Goal: Find specific fact: Find specific fact

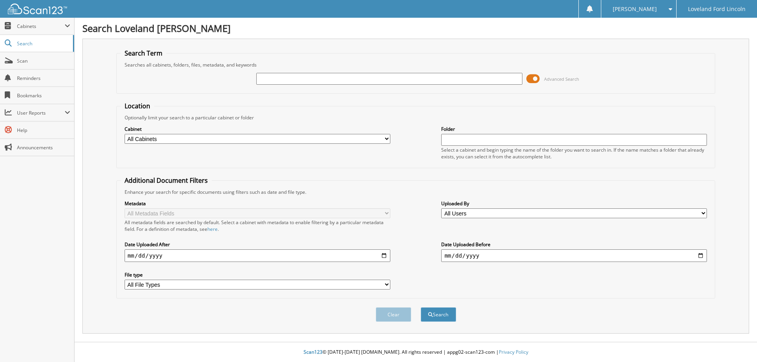
click at [327, 188] on fieldset "Additional Document Filters Enhance your search for specific documents using fi…" at bounding box center [415, 237] width 599 height 123
click at [341, 172] on div "Location Optionally limit your search to a particular cabinet or folder Cabinet…" at bounding box center [415, 200] width 599 height 197
click at [502, 85] on div at bounding box center [389, 78] width 266 height 13
click at [503, 77] on input "text" at bounding box center [389, 79] width 266 height 12
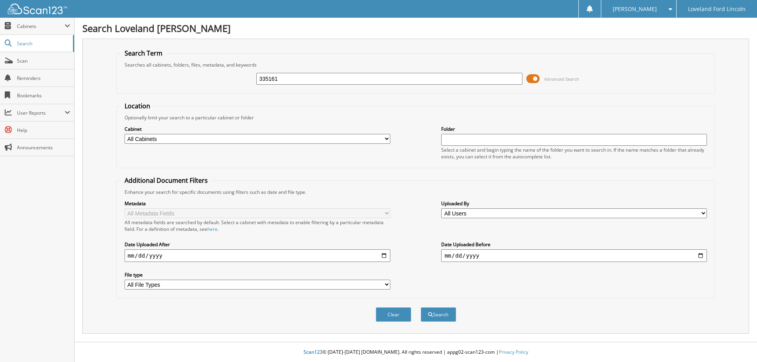
type input "335161"
click at [421, 308] on button "Search" at bounding box center [438, 315] width 35 height 15
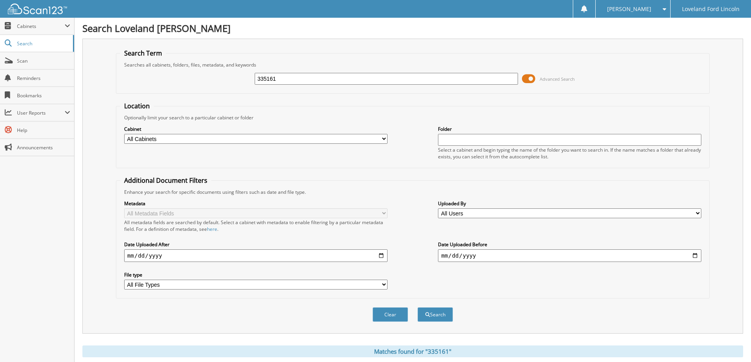
scroll to position [316, 0]
